Goal: Use online tool/utility: Utilize a website feature to perform a specific function

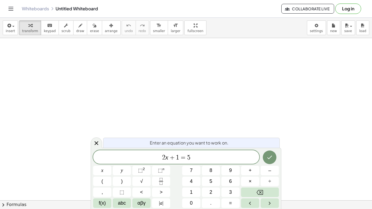
scroll to position [0, 0]
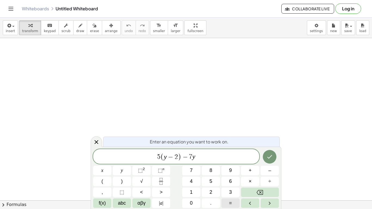
click at [229, 205] on span "=" at bounding box center [230, 202] width 3 height 7
click at [268, 159] on icon "Done" at bounding box center [269, 156] width 7 height 7
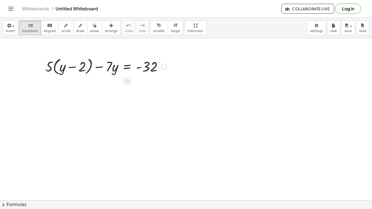
click at [61, 69] on div at bounding box center [106, 66] width 127 height 21
drag, startPoint x: 52, startPoint y: 64, endPoint x: 63, endPoint y: 67, distance: 11.2
click at [63, 67] on div at bounding box center [106, 66] width 127 height 21
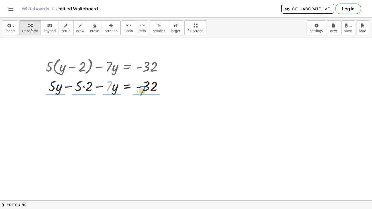
drag, startPoint x: 107, startPoint y: 88, endPoint x: 147, endPoint y: 92, distance: 40.2
click at [147, 92] on div at bounding box center [106, 85] width 127 height 19
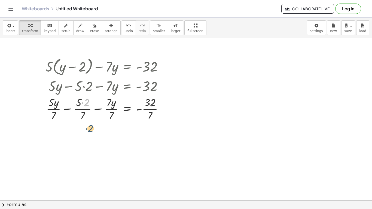
drag, startPoint x: 82, startPoint y: 105, endPoint x: 87, endPoint y: 132, distance: 27.1
click at [125, 31] on span "undo" at bounding box center [129, 31] width 8 height 4
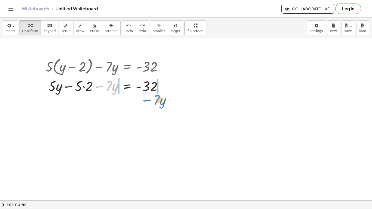
drag, startPoint x: 100, startPoint y: 86, endPoint x: 148, endPoint y: 100, distance: 49.8
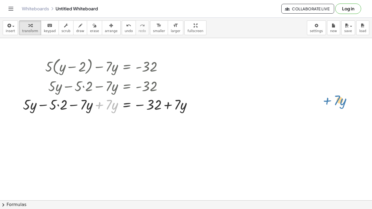
drag, startPoint x: 108, startPoint y: 107, endPoint x: 341, endPoint y: 99, distance: 232.8
drag, startPoint x: 107, startPoint y: 108, endPoint x: 81, endPoint y: 123, distance: 30.2
drag, startPoint x: 114, startPoint y: 105, endPoint x: 63, endPoint y: 67, distance: 63.6
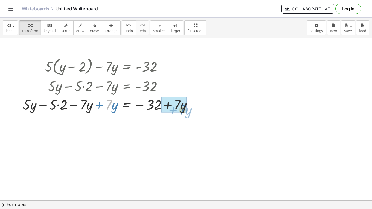
drag, startPoint x: 109, startPoint y: 107, endPoint x: 183, endPoint y: 112, distance: 73.7
click at [183, 112] on div at bounding box center [109, 104] width 179 height 19
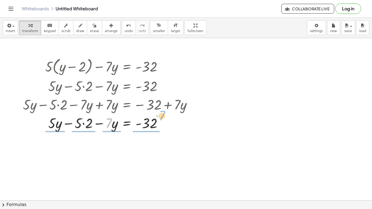
drag, startPoint x: 109, startPoint y: 123, endPoint x: 162, endPoint y: 116, distance: 53.8
click at [162, 116] on div at bounding box center [109, 122] width 179 height 19
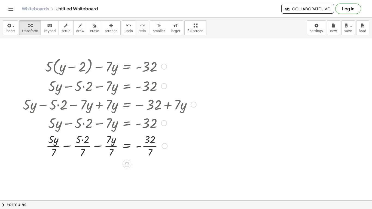
click at [104, 119] on div at bounding box center [110, 122] width 176 height 19
drag, startPoint x: 104, startPoint y: 119, endPoint x: 145, endPoint y: 135, distance: 43.3
click at [127, 67] on div "+ · 5 · ( + y − 2 ) − · 7 · y = - 32 + · 5 · y − · 5 · 2 − · 7 · y = - 32 + · 5…" at bounding box center [127, 67] width 0 height 0
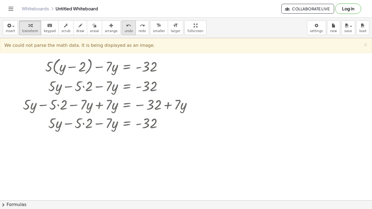
click at [125, 32] on span "undo" at bounding box center [129, 31] width 8 height 4
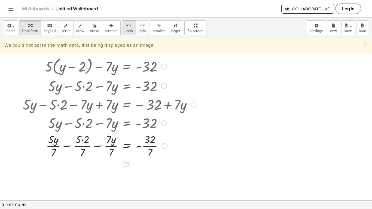
click at [126, 25] on icon "undo" at bounding box center [128, 25] width 5 height 7
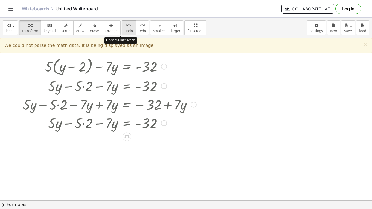
click at [126, 25] on icon "undo" at bounding box center [128, 25] width 5 height 7
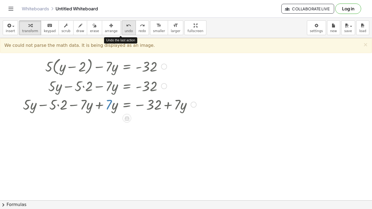
click at [126, 25] on icon "undo" at bounding box center [128, 25] width 5 height 7
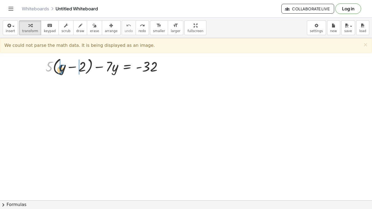
drag, startPoint x: 49, startPoint y: 64, endPoint x: 60, endPoint y: 66, distance: 11.7
click at [60, 66] on div at bounding box center [106, 66] width 127 height 21
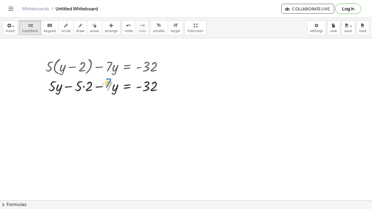
drag, startPoint x: 109, startPoint y: 87, endPoint x: 107, endPoint y: 84, distance: 3.2
click at [107, 84] on div at bounding box center [106, 85] width 127 height 19
drag, startPoint x: 98, startPoint y: 86, endPoint x: 150, endPoint y: 86, distance: 52.3
click at [150, 86] on div at bounding box center [106, 85] width 127 height 19
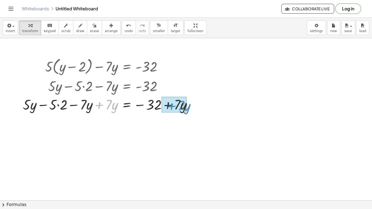
drag, startPoint x: 99, startPoint y: 105, endPoint x: 170, endPoint y: 106, distance: 71.3
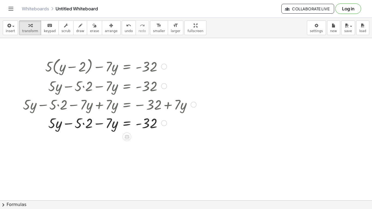
click at [143, 115] on div at bounding box center [109, 122] width 179 height 19
click at [194, 105] on div at bounding box center [193, 105] width 6 height 6
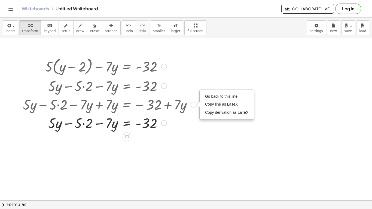
click at [177, 119] on div at bounding box center [109, 122] width 179 height 19
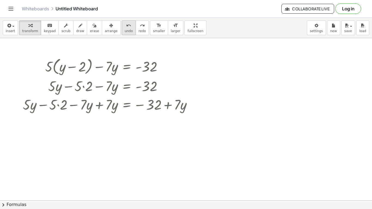
click at [126, 28] on icon "undo" at bounding box center [128, 25] width 5 height 7
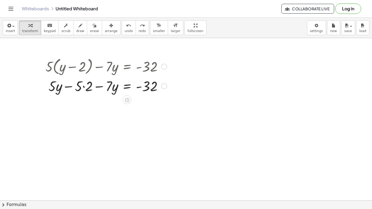
click at [100, 85] on div at bounding box center [106, 85] width 127 height 19
drag, startPoint x: 99, startPoint y: 85, endPoint x: 106, endPoint y: 95, distance: 11.9
click at [106, 95] on div "+ · 5 · ( + y − 2 ) − · 7 · y = - 32 − · 7 · y + · 5 · y − · 5 · 2 − · 7 · y = …" at bounding box center [104, 75] width 134 height 42
click at [97, 84] on div at bounding box center [106, 85] width 127 height 19
click at [101, 74] on div at bounding box center [106, 66] width 127 height 21
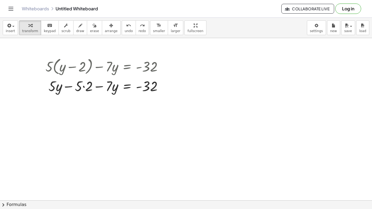
drag, startPoint x: 101, startPoint y: 74, endPoint x: 189, endPoint y: 102, distance: 93.0
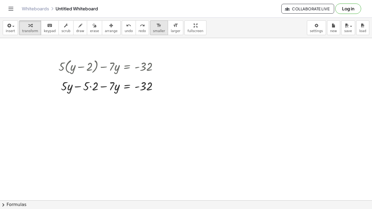
click at [157, 31] on button "format_size smaller" at bounding box center [159, 27] width 18 height 15
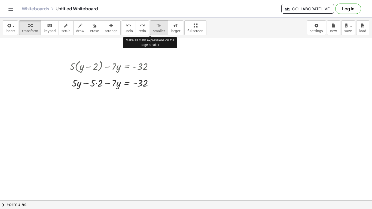
click at [157, 31] on button "format_size smaller" at bounding box center [159, 27] width 18 height 15
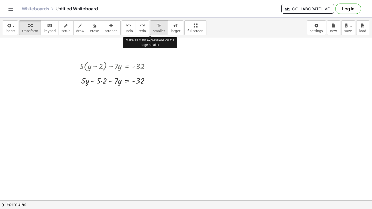
click at [157, 31] on button "format_size smaller" at bounding box center [159, 27] width 18 height 15
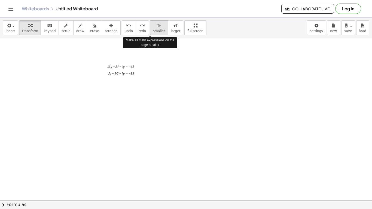
click at [155, 30] on button "format_size smaller" at bounding box center [159, 27] width 18 height 15
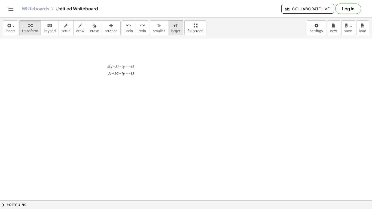
click at [171, 31] on span "larger" at bounding box center [176, 31] width 10 height 4
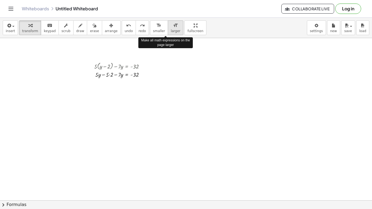
click at [171, 31] on span "larger" at bounding box center [176, 31] width 10 height 4
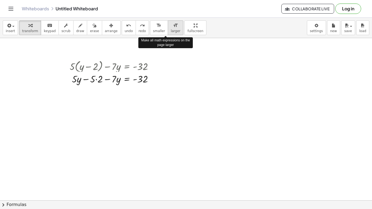
click at [171, 31] on span "larger" at bounding box center [176, 31] width 10 height 4
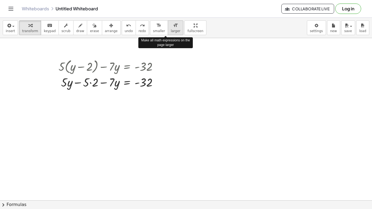
click at [171, 31] on span "larger" at bounding box center [176, 31] width 10 height 4
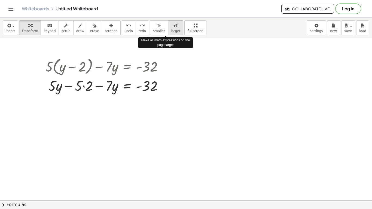
click at [171, 31] on span "larger" at bounding box center [176, 31] width 10 height 4
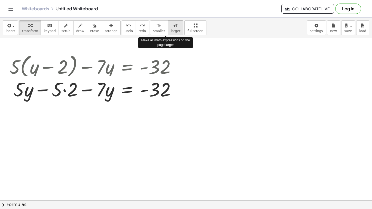
click at [171, 31] on span "larger" at bounding box center [176, 31] width 10 height 4
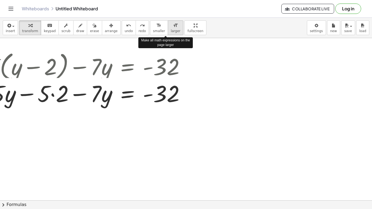
click at [171, 31] on span "larger" at bounding box center [176, 31] width 10 height 4
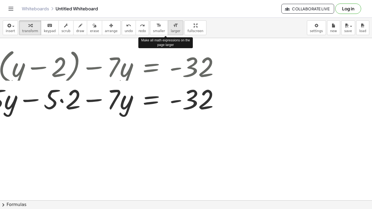
click at [171, 31] on span "larger" at bounding box center [176, 31] width 10 height 4
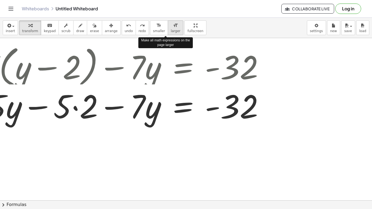
click at [171, 31] on span "larger" at bounding box center [176, 31] width 10 height 4
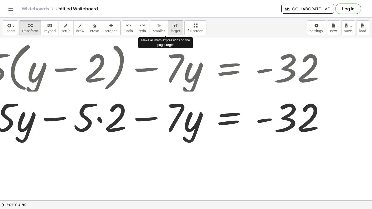
click at [171, 31] on span "larger" at bounding box center [176, 31] width 10 height 4
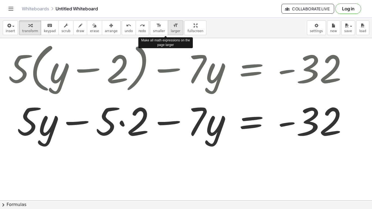
click at [171, 31] on span "larger" at bounding box center [176, 31] width 10 height 4
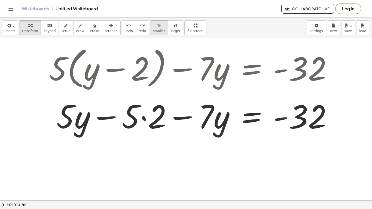
click at [156, 25] on icon "format_size" at bounding box center [158, 25] width 5 height 7
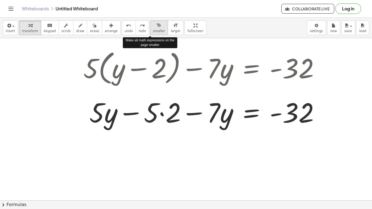
click at [156, 25] on icon "format_size" at bounding box center [158, 25] width 5 height 7
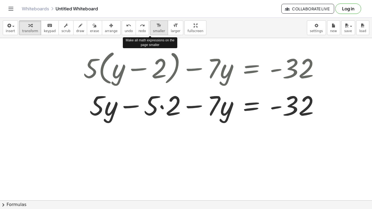
click at [156, 25] on icon "format_size" at bounding box center [158, 25] width 5 height 7
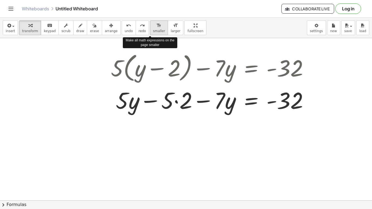
click at [156, 25] on icon "format_size" at bounding box center [158, 25] width 5 height 7
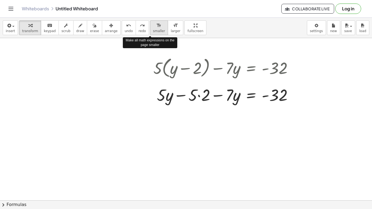
click at [156, 25] on icon "format_size" at bounding box center [158, 25] width 5 height 7
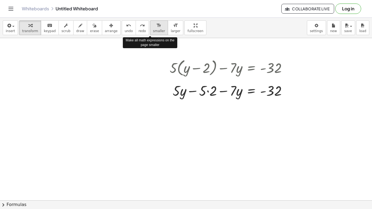
click at [156, 25] on icon "format_size" at bounding box center [158, 25] width 5 height 7
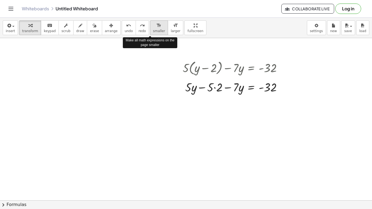
click at [156, 25] on icon "format_size" at bounding box center [158, 25] width 5 height 7
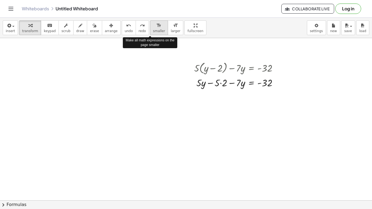
click at [156, 25] on icon "format_size" at bounding box center [158, 25] width 5 height 7
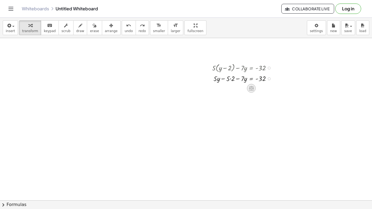
drag, startPoint x: 252, startPoint y: 85, endPoint x: 251, endPoint y: 90, distance: 5.0
click at [251, 90] on icon at bounding box center [251, 88] width 6 height 6
click at [251, 90] on span "×" at bounding box center [251, 88] width 3 height 8
click at [244, 89] on div at bounding box center [241, 88] width 87 height 11
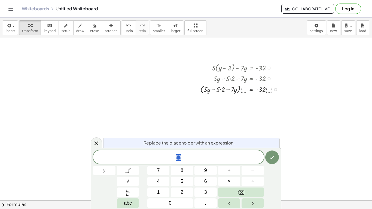
scroll to position [1, 0]
click at [177, 182] on button "5" at bounding box center [182, 182] width 22 height 10
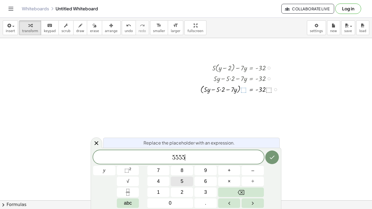
click at [177, 182] on button "5" at bounding box center [182, 182] width 22 height 10
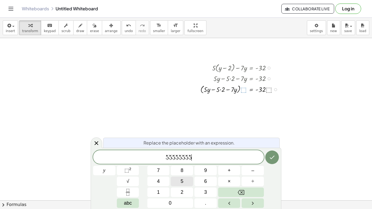
click at [177, 182] on button "5" at bounding box center [182, 182] width 22 height 10
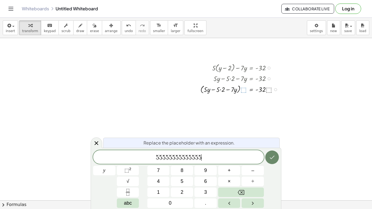
click at [275, 157] on button "Done" at bounding box center [272, 157] width 14 height 14
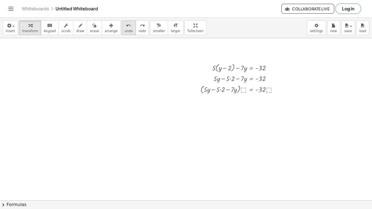
click at [125, 32] on span "undo" at bounding box center [129, 31] width 8 height 4
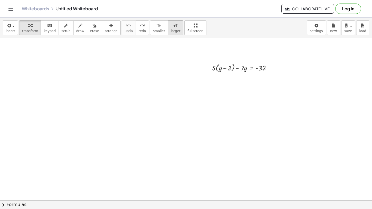
click at [168, 32] on button "format_size larger" at bounding box center [176, 27] width 16 height 15
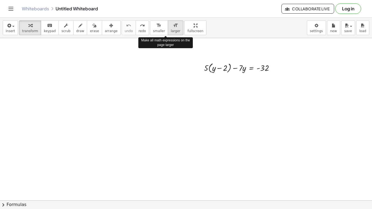
click at [168, 31] on button "format_size larger" at bounding box center [176, 27] width 16 height 15
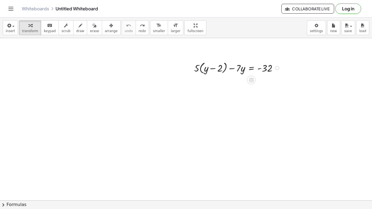
click at [232, 68] on div at bounding box center [237, 67] width 93 height 15
click at [240, 69] on div at bounding box center [237, 67] width 93 height 15
click at [232, 69] on div at bounding box center [237, 67] width 93 height 15
click at [250, 78] on icon at bounding box center [251, 80] width 5 height 5
click at [271, 81] on icon at bounding box center [273, 80] width 5 height 5
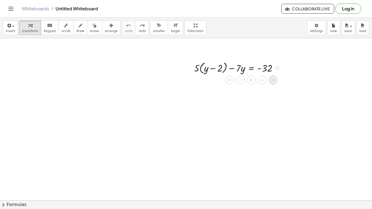
scroll to position [1, 0]
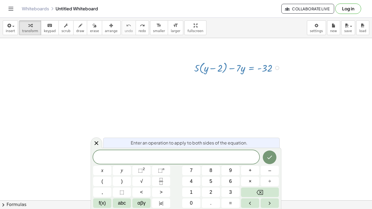
click at [276, 68] on div at bounding box center [277, 68] width 4 height 4
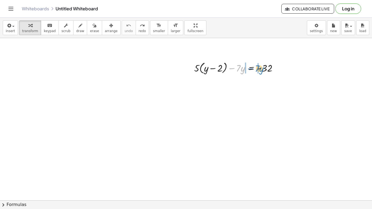
drag, startPoint x: 230, startPoint y: 67, endPoint x: 248, endPoint y: 68, distance: 18.5
click at [248, 68] on div at bounding box center [237, 67] width 93 height 15
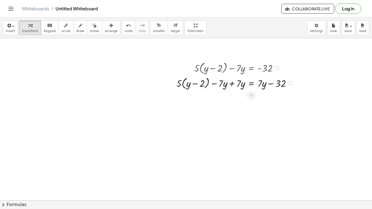
drag, startPoint x: 239, startPoint y: 67, endPoint x: 239, endPoint y: 79, distance: 11.7
click at [251, 68] on div "+ · 5 · ( + y − 2 ) − · 7 · y = - 32 + · 5 · ( + y − 2 ) = − 32 − · 7 · y + · 7…" at bounding box center [251, 68] width 0 height 0
drag, startPoint x: 240, startPoint y: 84, endPoint x: 252, endPoint y: 86, distance: 12.4
click at [252, 86] on div at bounding box center [236, 82] width 124 height 15
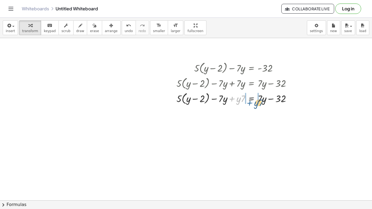
drag, startPoint x: 231, startPoint y: 98, endPoint x: 249, endPoint y: 102, distance: 18.7
click at [249, 102] on div at bounding box center [236, 97] width 124 height 15
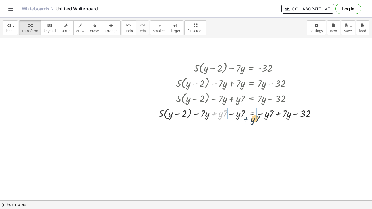
drag, startPoint x: 213, startPoint y: 112, endPoint x: 245, endPoint y: 117, distance: 32.7
click at [245, 117] on div at bounding box center [239, 113] width 167 height 15
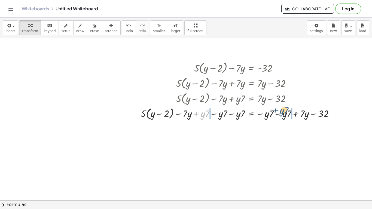
drag, startPoint x: 196, startPoint y: 112, endPoint x: 276, endPoint y: 108, distance: 79.5
click at [276, 108] on div at bounding box center [239, 113] width 203 height 15
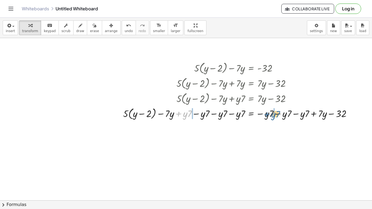
drag, startPoint x: 177, startPoint y: 113, endPoint x: 267, endPoint y: 113, distance: 89.5
click at [267, 113] on div at bounding box center [239, 113] width 238 height 15
drag, startPoint x: 178, startPoint y: 113, endPoint x: 318, endPoint y: 112, distance: 140.2
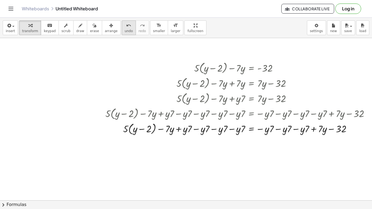
click at [125, 29] on span "undo" at bounding box center [129, 31] width 8 height 4
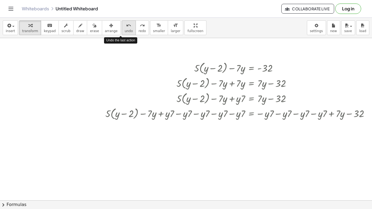
click at [125, 29] on span "undo" at bounding box center [129, 31] width 8 height 4
click at [125, 30] on span "undo" at bounding box center [129, 31] width 8 height 4
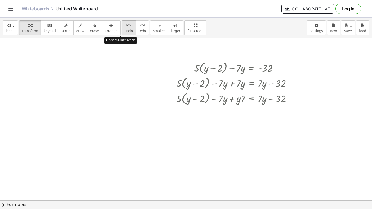
click at [125, 30] on span "undo" at bounding box center [129, 31] width 8 height 4
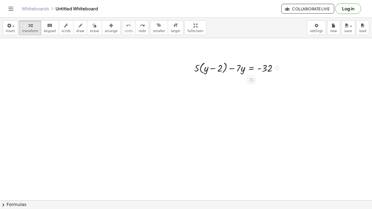
click at [231, 64] on div at bounding box center [237, 67] width 93 height 15
click at [139, 32] on span "redo" at bounding box center [142, 31] width 7 height 4
drag, startPoint x: 196, startPoint y: 67, endPoint x: 208, endPoint y: 70, distance: 12.1
click at [208, 70] on div at bounding box center [237, 67] width 93 height 15
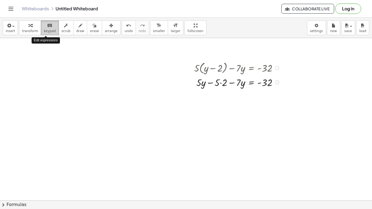
click at [44, 27] on div "keyboard" at bounding box center [50, 25] width 12 height 7
click at [73, 33] on button "draw" at bounding box center [80, 27] width 14 height 15
click at [47, 26] on icon "keyboard" at bounding box center [49, 25] width 5 height 7
click at [28, 31] on span "transform" at bounding box center [30, 31] width 16 height 4
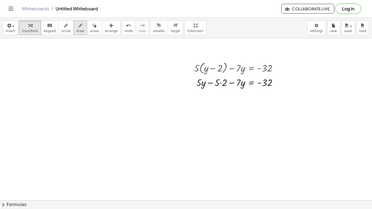
click at [78, 23] on icon "button" at bounding box center [80, 25] width 4 height 7
drag, startPoint x: 36, startPoint y: 79, endPoint x: 46, endPoint y: 80, distance: 10.4
click at [93, 26] on icon "button" at bounding box center [95, 25] width 4 height 7
drag, startPoint x: 41, startPoint y: 85, endPoint x: 53, endPoint y: 89, distance: 12.9
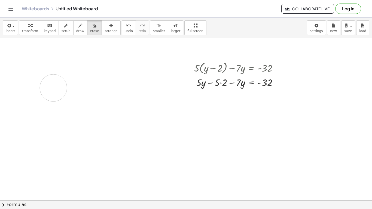
drag, startPoint x: 53, startPoint y: 89, endPoint x: 201, endPoint y: 70, distance: 149.0
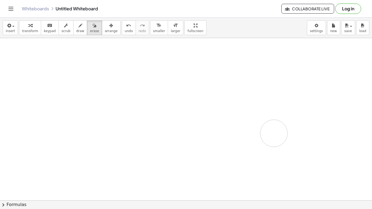
drag, startPoint x: 157, startPoint y: 96, endPoint x: 271, endPoint y: 136, distance: 121.6
drag, startPoint x: 135, startPoint y: 81, endPoint x: 252, endPoint y: 90, distance: 117.6
drag, startPoint x: 146, startPoint y: 69, endPoint x: 248, endPoint y: 112, distance: 110.9
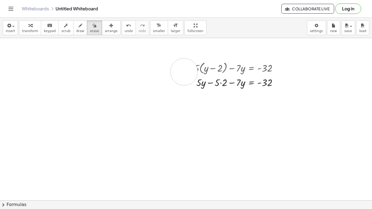
drag, startPoint x: 170, startPoint y: 69, endPoint x: 184, endPoint y: 72, distance: 14.4
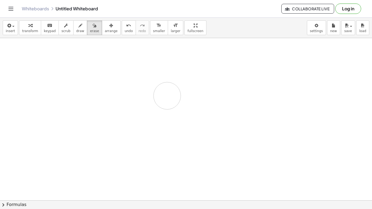
drag, startPoint x: 214, startPoint y: 70, endPoint x: 166, endPoint y: 95, distance: 53.9
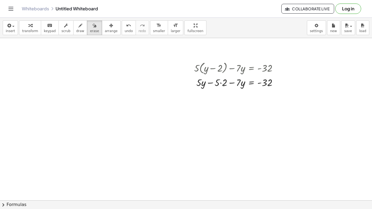
drag, startPoint x: 199, startPoint y: 70, endPoint x: 204, endPoint y: 69, distance: 5.2
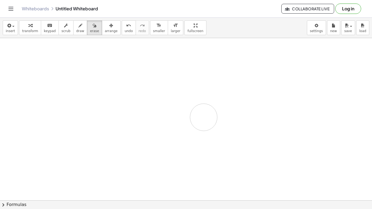
drag, startPoint x: 204, startPoint y: 69, endPoint x: 204, endPoint y: 117, distance: 47.9
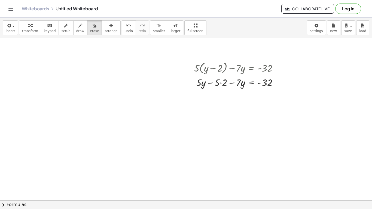
drag, startPoint x: 234, startPoint y: 75, endPoint x: 244, endPoint y: 54, distance: 23.7
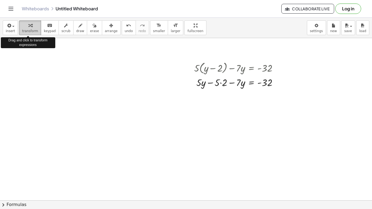
click at [30, 28] on icon "button" at bounding box center [30, 25] width 4 height 7
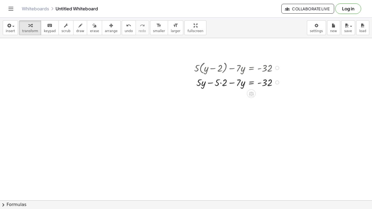
click at [220, 82] on div at bounding box center [237, 82] width 93 height 14
drag, startPoint x: 231, startPoint y: 96, endPoint x: 214, endPoint y: 95, distance: 16.9
click at [214, 95] on div at bounding box center [237, 96] width 93 height 14
drag, startPoint x: 233, startPoint y: 95, endPoint x: 201, endPoint y: 96, distance: 32.1
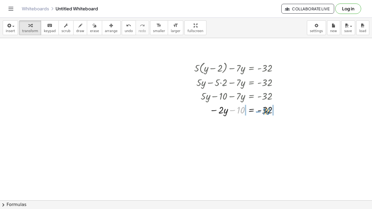
drag, startPoint x: 232, startPoint y: 109, endPoint x: 258, endPoint y: 110, distance: 25.6
click at [258, 110] on div at bounding box center [237, 110] width 93 height 14
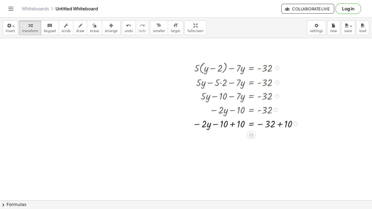
click at [279, 123] on div at bounding box center [246, 123] width 113 height 14
click at [232, 138] on div at bounding box center [246, 137] width 113 height 14
click at [250, 148] on icon at bounding box center [251, 149] width 6 height 6
click at [263, 150] on span "÷" at bounding box center [261, 149] width 3 height 8
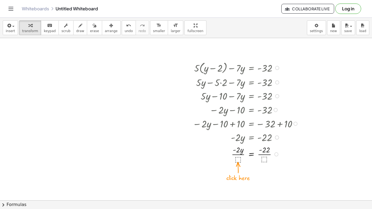
click at [236, 159] on div at bounding box center [246, 154] width 113 height 20
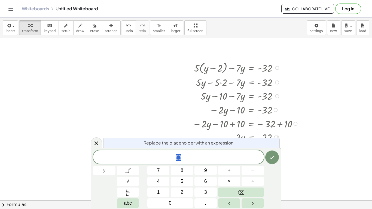
scroll to position [1, 0]
click at [240, 191] on icon "Backspace" at bounding box center [241, 192] width 7 height 7
click at [271, 160] on icon "Done" at bounding box center [272, 157] width 7 height 7
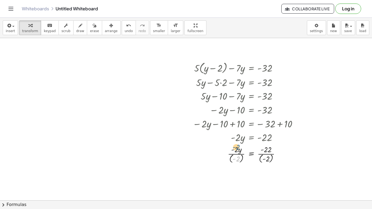
drag, startPoint x: 236, startPoint y: 159, endPoint x: 236, endPoint y: 147, distance: 11.7
click at [236, 147] on div at bounding box center [246, 154] width 113 height 21
drag, startPoint x: 234, startPoint y: 159, endPoint x: 236, endPoint y: 147, distance: 12.2
click at [236, 147] on div at bounding box center [246, 154] width 113 height 21
click at [263, 180] on div at bounding box center [246, 174] width 113 height 21
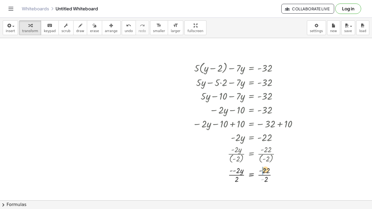
drag, startPoint x: 264, startPoint y: 179, endPoint x: 267, endPoint y: 170, distance: 9.9
click at [267, 170] on div at bounding box center [246, 175] width 113 height 20
drag, startPoint x: 265, startPoint y: 179, endPoint x: 264, endPoint y: 171, distance: 8.1
drag, startPoint x: 236, startPoint y: 180, endPoint x: 237, endPoint y: 172, distance: 7.7
drag, startPoint x: 227, startPoint y: 175, endPoint x: 223, endPoint y: 188, distance: 13.0
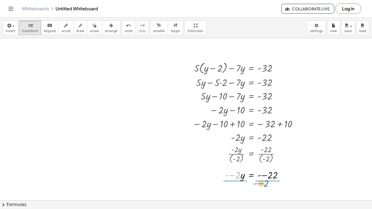
drag, startPoint x: 233, startPoint y: 175, endPoint x: 261, endPoint y: 183, distance: 29.0
click at [287, 142] on div at bounding box center [246, 137] width 114 height 14
click at [281, 174] on div at bounding box center [280, 175] width 4 height 4
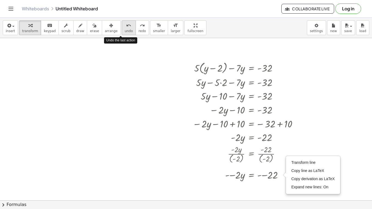
click at [126, 25] on icon "undo" at bounding box center [128, 25] width 5 height 7
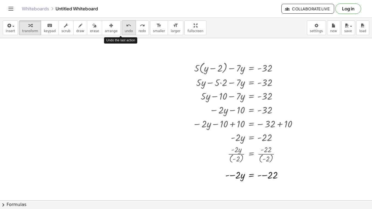
click at [126, 25] on icon "undo" at bounding box center [128, 25] width 5 height 7
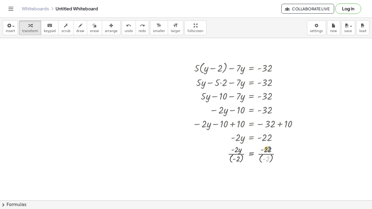
drag, startPoint x: 266, startPoint y: 157, endPoint x: 267, endPoint y: 148, distance: 9.0
click at [267, 148] on div at bounding box center [246, 154] width 113 height 21
drag, startPoint x: 237, startPoint y: 157, endPoint x: 236, endPoint y: 146, distance: 10.9
click at [236, 146] on div at bounding box center [246, 154] width 113 height 21
drag, startPoint x: 266, startPoint y: 158, endPoint x: 277, endPoint y: 155, distance: 11.2
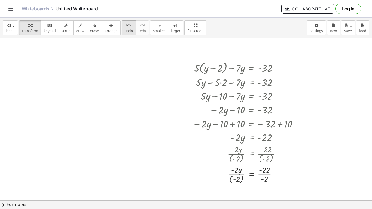
click at [126, 28] on icon "undo" at bounding box center [128, 25] width 5 height 7
click at [252, 169] on icon at bounding box center [251, 169] width 5 height 5
drag, startPoint x: 266, startPoint y: 158, endPoint x: 266, endPoint y: 147, distance: 10.4
click at [266, 147] on div at bounding box center [248, 154] width 116 height 21
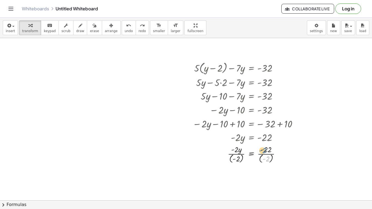
drag, startPoint x: 266, startPoint y: 158, endPoint x: 262, endPoint y: 150, distance: 9.1
click at [262, 150] on div at bounding box center [248, 154] width 116 height 21
drag, startPoint x: 266, startPoint y: 153, endPoint x: 272, endPoint y: 163, distance: 12.1
click at [272, 163] on div at bounding box center [248, 154] width 116 height 21
drag, startPoint x: 236, startPoint y: 153, endPoint x: 270, endPoint y: 152, distance: 33.3
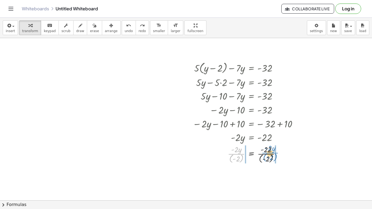
click at [270, 152] on div at bounding box center [248, 154] width 116 height 21
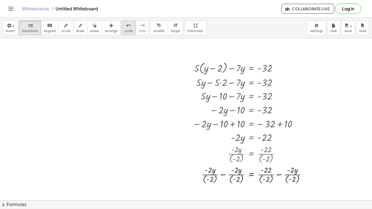
click at [125, 30] on span "undo" at bounding box center [129, 31] width 8 height 4
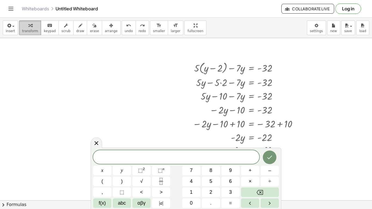
click at [30, 28] on icon "button" at bounding box center [30, 25] width 4 height 7
click at [257, 162] on div "​ x y ⬚ 2 ⬚ n 7 8 9 + – ( ) √ 4 5 6 × ÷ , ⬚ < > 1 2 3 f(x) abc αβγ | a | 0 . =" at bounding box center [186, 179] width 186 height 58
click at [265, 159] on button "Done" at bounding box center [270, 157] width 14 height 14
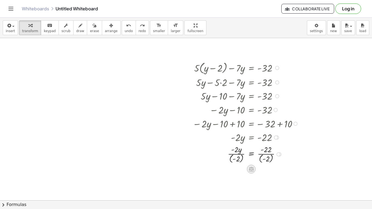
click at [252, 169] on icon at bounding box center [251, 169] width 5 height 5
click at [252, 169] on span "×" at bounding box center [251, 169] width 3 height 8
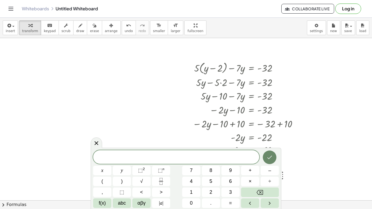
click at [275, 155] on button "Done" at bounding box center [270, 157] width 14 height 14
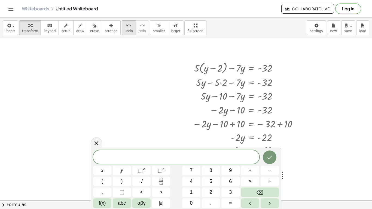
click at [122, 33] on button "undo undo" at bounding box center [129, 27] width 14 height 15
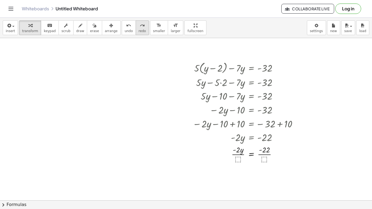
click at [136, 29] on button "redo redo" at bounding box center [142, 27] width 13 height 15
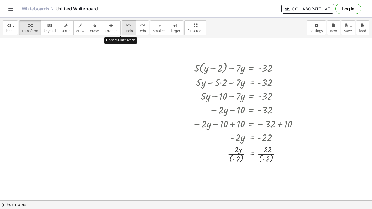
click at [125, 32] on span "undo" at bounding box center [129, 31] width 8 height 4
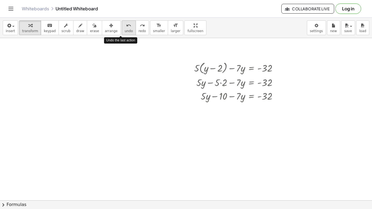
click at [125, 32] on span "undo" at bounding box center [129, 31] width 8 height 4
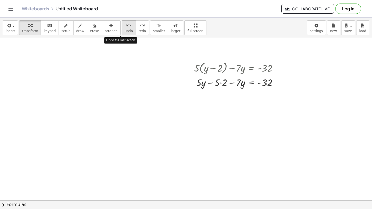
click at [125, 32] on span "undo" at bounding box center [129, 31] width 8 height 4
click at [126, 24] on icon "undo" at bounding box center [128, 25] width 5 height 7
click at [125, 32] on span "undo" at bounding box center [129, 31] width 8 height 4
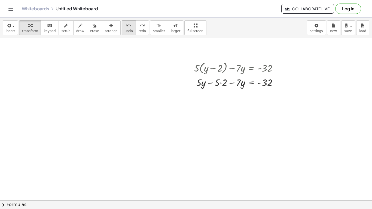
click at [125, 32] on span "undo" at bounding box center [129, 31] width 8 height 4
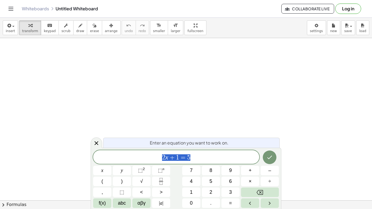
scroll to position [0, 0]
click at [8, 29] on span "insert" at bounding box center [10, 31] width 9 height 4
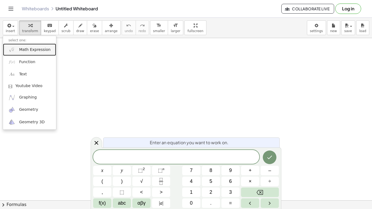
click at [28, 49] on span "Math Expression" at bounding box center [34, 49] width 31 height 5
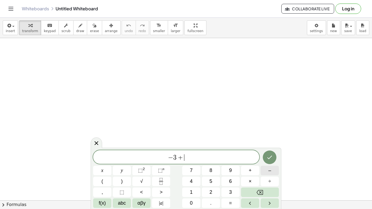
scroll to position [1, 0]
click at [166, 180] on button "Fraction" at bounding box center [161, 182] width 18 height 10
click at [164, 182] on button "Fraction" at bounding box center [161, 182] width 18 height 10
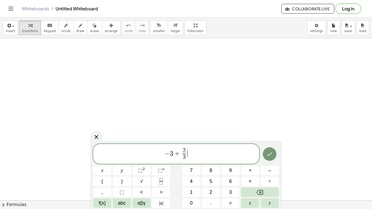
click at [194, 158] on span "− 3 + 2 3 ​ ​" at bounding box center [176, 154] width 166 height 14
click at [227, 178] on button "6" at bounding box center [230, 182] width 18 height 10
click at [98, 172] on button "x" at bounding box center [102, 171] width 18 height 10
click at [236, 200] on button "=" at bounding box center [230, 203] width 18 height 10
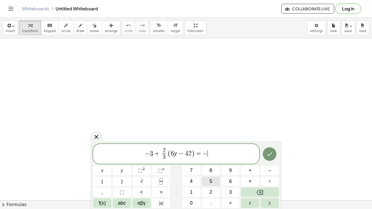
click at [207, 178] on button "5" at bounding box center [211, 182] width 18 height 10
click at [193, 190] on button "1" at bounding box center [191, 193] width 18 height 10
click at [273, 154] on icon "Done" at bounding box center [269, 154] width 7 height 7
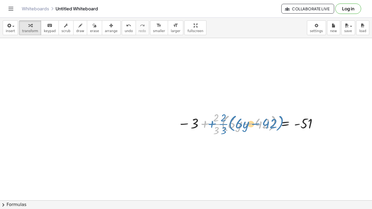
drag, startPoint x: 206, startPoint y: 123, endPoint x: 212, endPoint y: 123, distance: 6.5
click at [212, 123] on div at bounding box center [248, 123] width 147 height 27
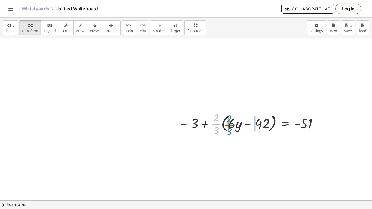
drag, startPoint x: 216, startPoint y: 123, endPoint x: 229, endPoint y: 124, distance: 13.4
click at [229, 124] on div at bounding box center [248, 123] width 147 height 27
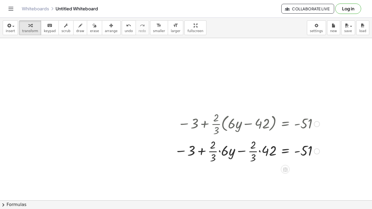
click at [259, 151] on div at bounding box center [247, 150] width 150 height 27
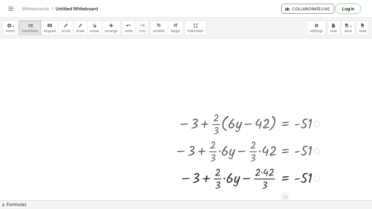
click at [223, 179] on div at bounding box center [247, 177] width 150 height 27
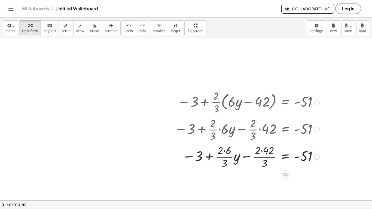
scroll to position [33, 0]
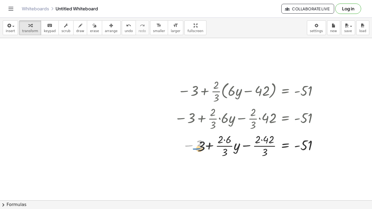
drag, startPoint x: 190, startPoint y: 145, endPoint x: 198, endPoint y: 148, distance: 8.3
click at [198, 148] on div at bounding box center [247, 145] width 150 height 27
drag, startPoint x: 198, startPoint y: 144, endPoint x: 269, endPoint y: 146, distance: 71.0
click at [269, 146] on div at bounding box center [247, 145] width 150 height 27
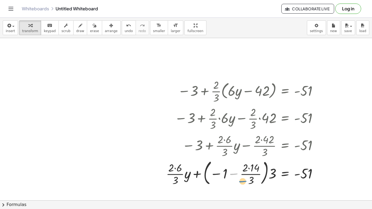
drag, startPoint x: 238, startPoint y: 173, endPoint x: 247, endPoint y: 179, distance: 9.9
click at [247, 179] on div at bounding box center [243, 172] width 161 height 29
drag, startPoint x: 224, startPoint y: 173, endPoint x: 252, endPoint y: 176, distance: 28.5
click at [252, 176] on div at bounding box center [243, 172] width 161 height 29
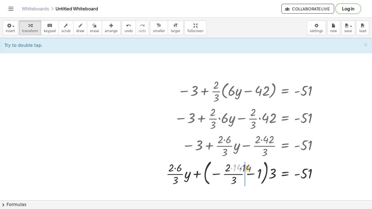
drag, startPoint x: 237, startPoint y: 172, endPoint x: 250, endPoint y: 173, distance: 13.4
click at [250, 173] on div at bounding box center [243, 172] width 161 height 29
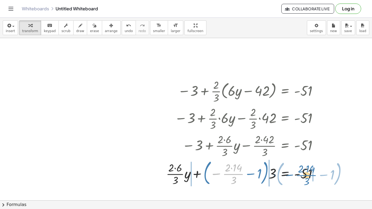
drag, startPoint x: 235, startPoint y: 174, endPoint x: 308, endPoint y: 176, distance: 72.9
click at [308, 176] on div at bounding box center [243, 172] width 161 height 29
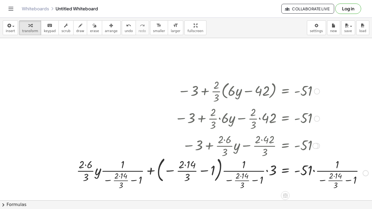
click at [313, 170] on div at bounding box center [222, 173] width 297 height 36
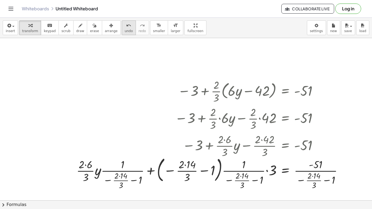
click at [122, 22] on button "undo undo" at bounding box center [129, 27] width 14 height 15
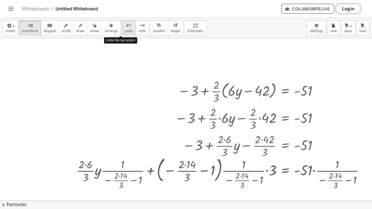
click at [122, 22] on button "undo undo" at bounding box center [129, 27] width 14 height 15
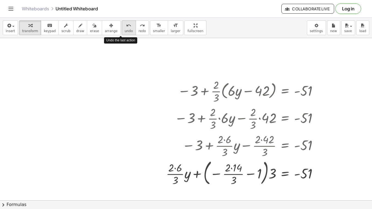
click at [122, 22] on button "undo undo" at bounding box center [129, 27] width 14 height 15
click at [122, 23] on button "undo undo" at bounding box center [129, 27] width 14 height 15
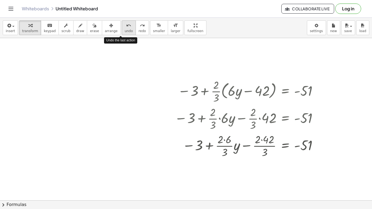
click at [122, 23] on button "undo undo" at bounding box center [129, 27] width 14 height 15
click at [125, 23] on div "undo" at bounding box center [129, 25] width 8 height 7
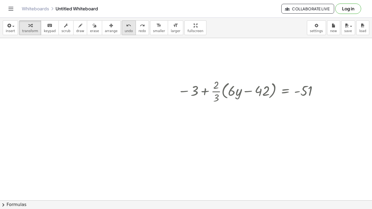
click at [125, 23] on div "undo" at bounding box center [129, 25] width 8 height 7
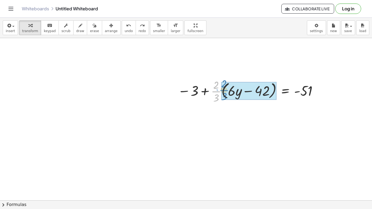
drag, startPoint x: 216, startPoint y: 90, endPoint x: 223, endPoint y: 88, distance: 8.1
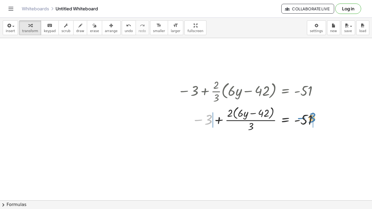
drag, startPoint x: 198, startPoint y: 118, endPoint x: 301, endPoint y: 118, distance: 102.6
click at [301, 118] on div at bounding box center [248, 119] width 147 height 29
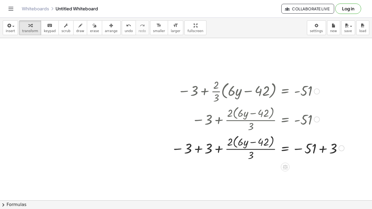
click at [321, 148] on div at bounding box center [257, 147] width 178 height 29
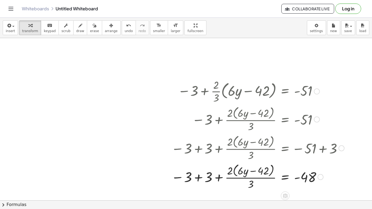
click at [198, 177] on div at bounding box center [257, 176] width 178 height 29
